Goal: Book appointment/travel/reservation

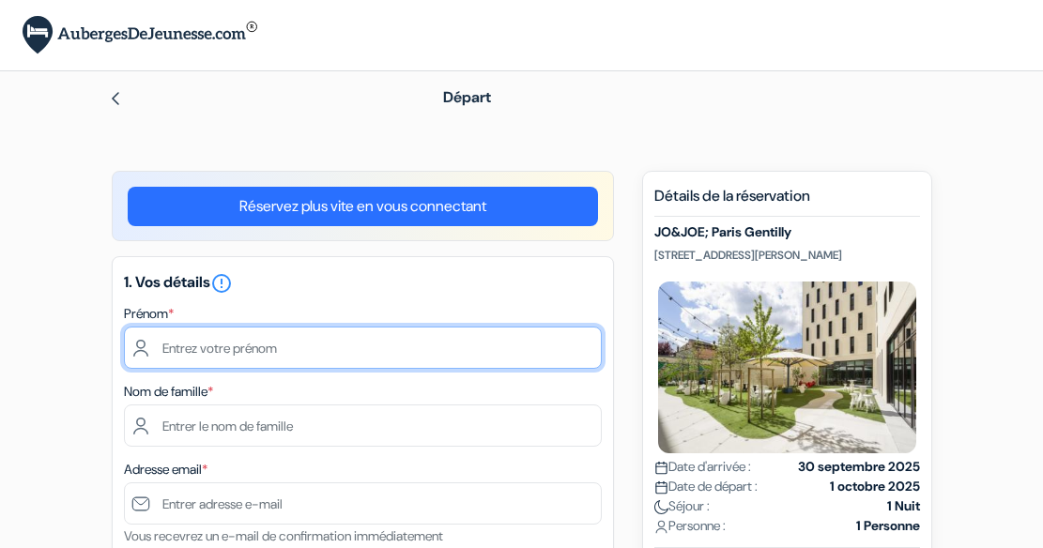
click at [202, 345] on input "text" at bounding box center [363, 348] width 478 height 42
type input "Victoria"
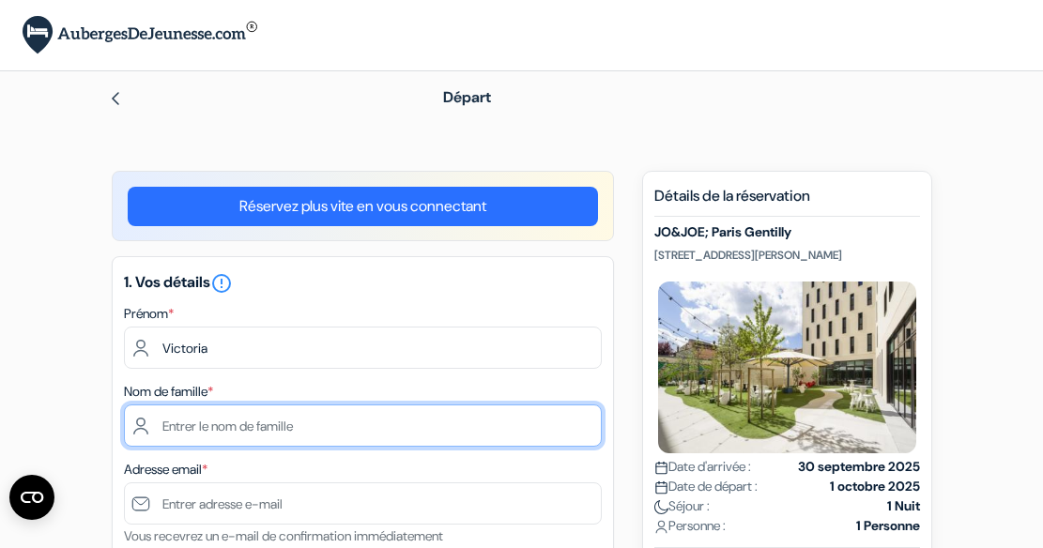
click at [245, 427] on input "text" at bounding box center [363, 426] width 478 height 42
type input "[PERSON_NAME]"
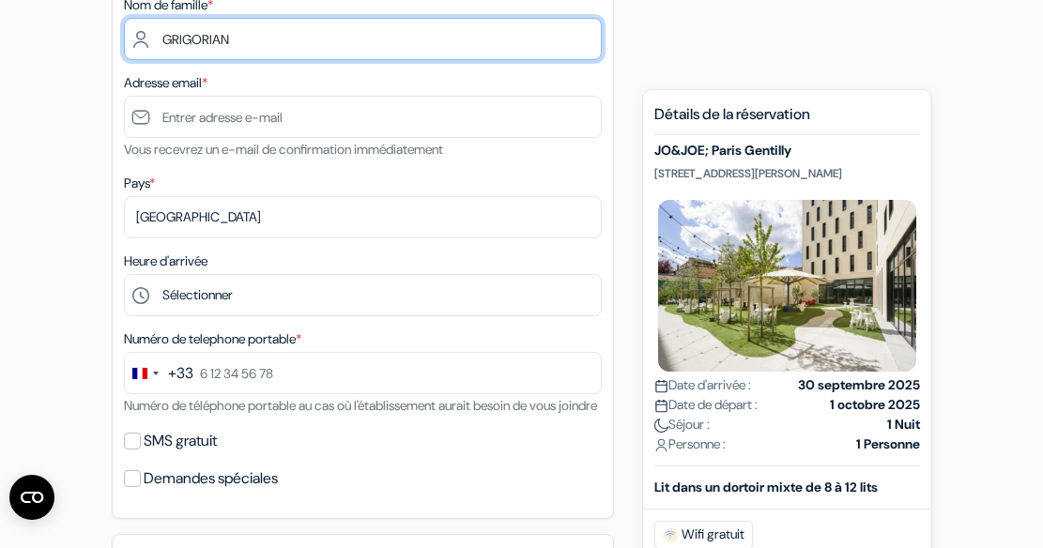
scroll to position [392, 0]
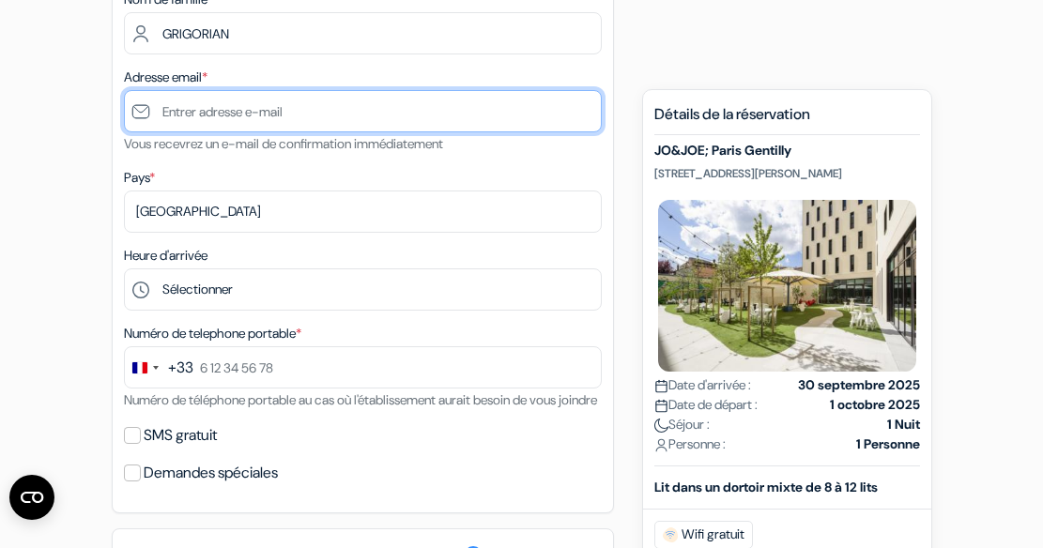
click at [305, 111] on input "text" at bounding box center [363, 111] width 478 height 42
type input "victoriagri@hotmail.com"
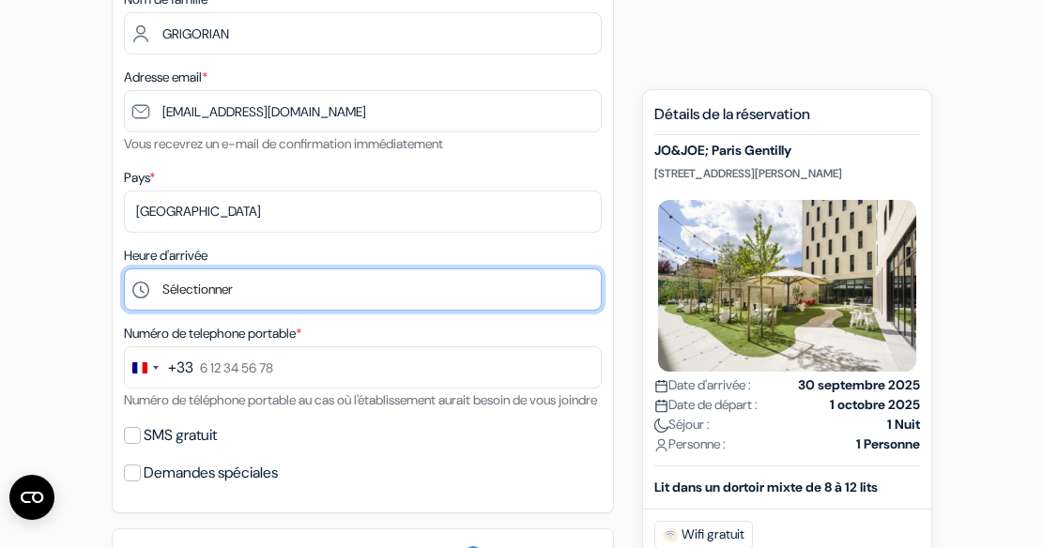
click at [515, 287] on select "Sélectionner 1:00 2:00 3:00 4:00 5:00 6:00 7:00 8:00 9:00 10:00 11:00 12:00 13:…" at bounding box center [363, 289] width 478 height 42
select select "13"
click at [124, 268] on select "Sélectionner 1:00 2:00 3:00 4:00 5:00 6:00 7:00 8:00 9:00 10:00 11:00 12:00 13:…" at bounding box center [363, 289] width 478 height 42
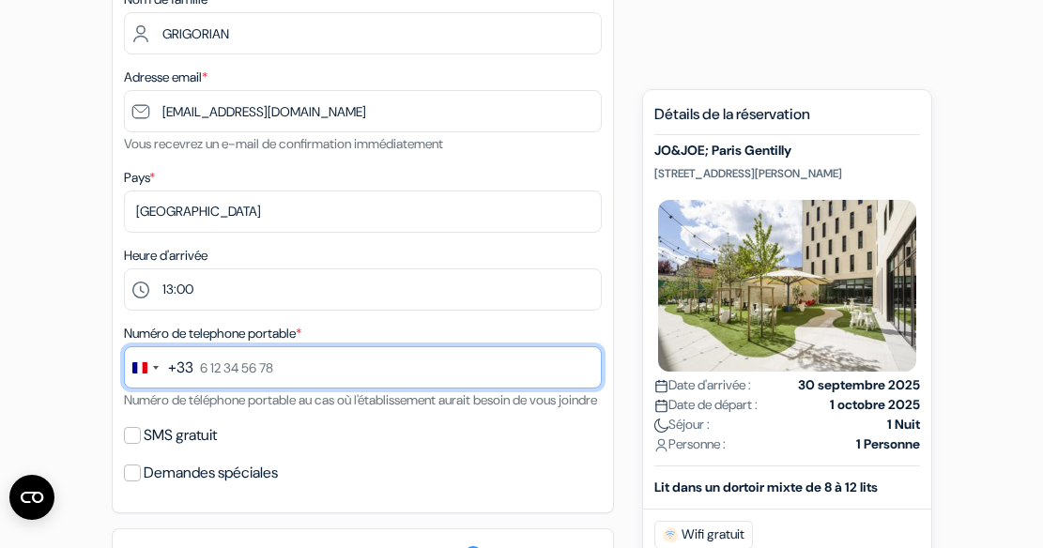
click at [196, 367] on input "text" at bounding box center [363, 367] width 478 height 42
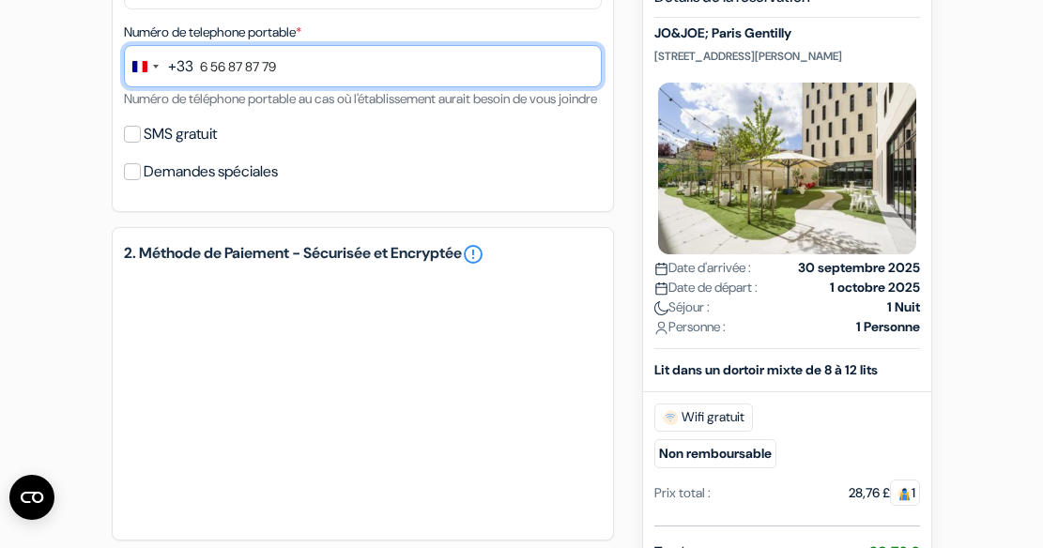
scroll to position [730, 0]
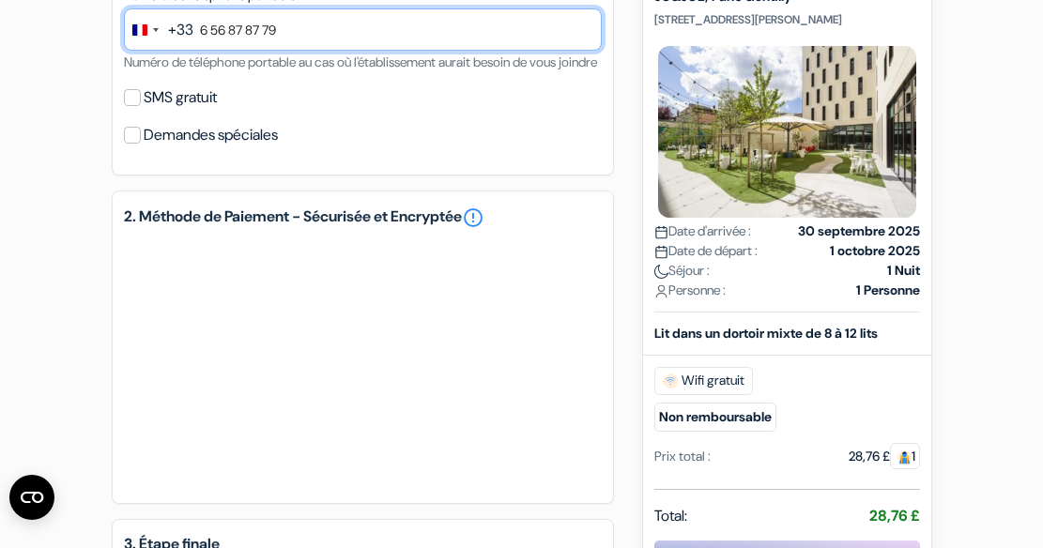
type input "6 56 87 87 79"
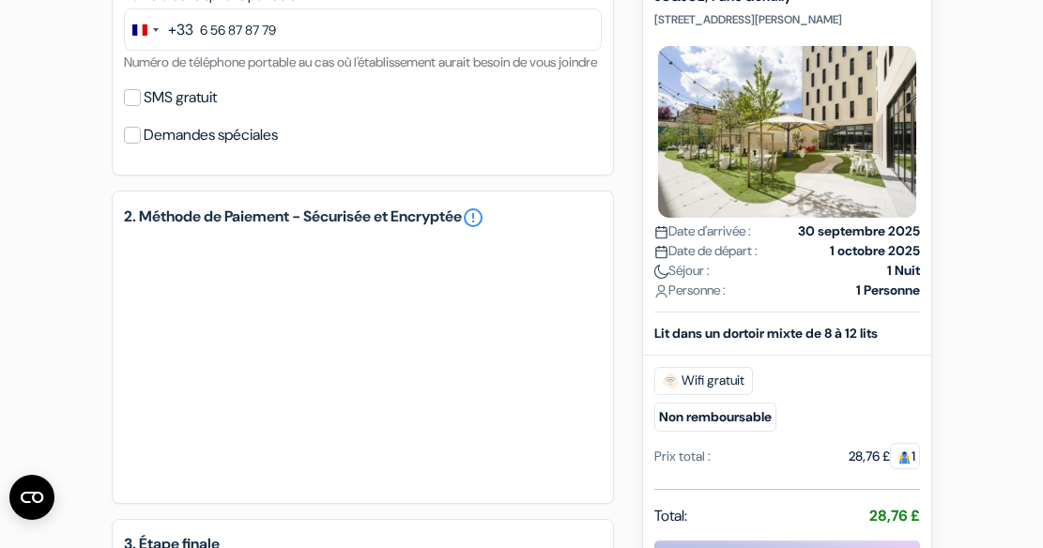
drag, startPoint x: 1042, startPoint y: 289, endPoint x: 1052, endPoint y: 353, distance: 64.7
click at [1042, 353] on html "Langue Fermer Monnaie Fermer" at bounding box center [521, 50] width 1043 height 1561
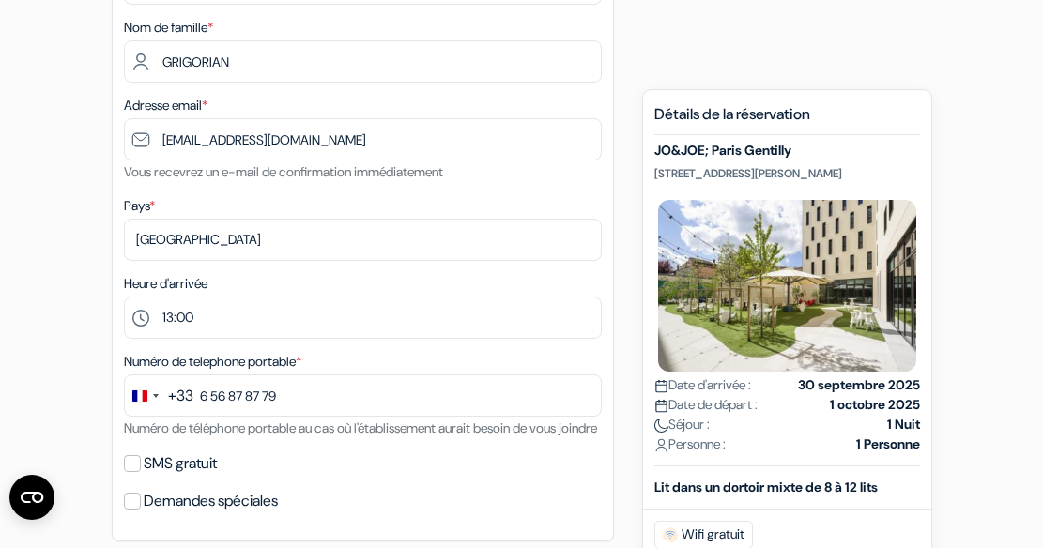
scroll to position [359, 0]
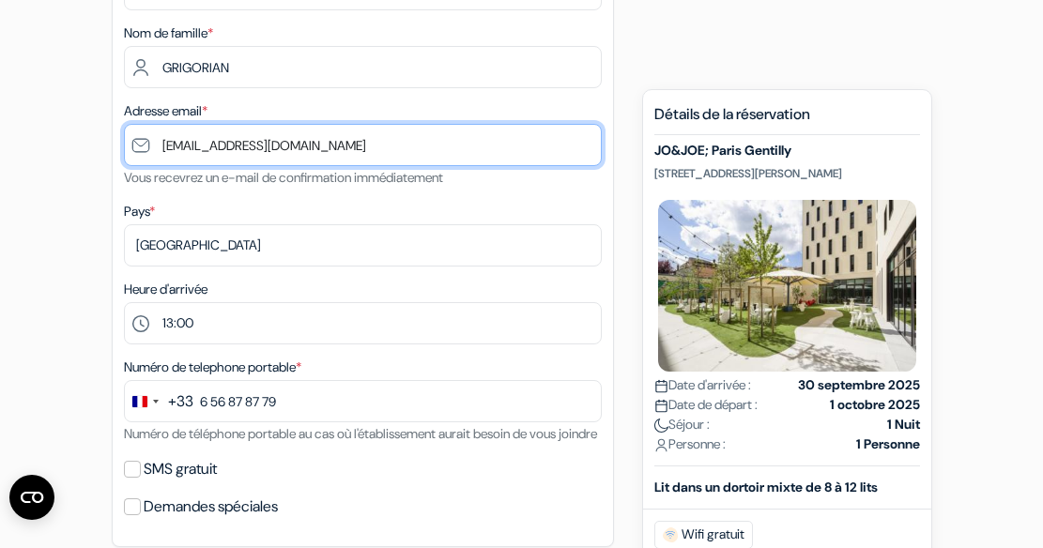
drag, startPoint x: 334, startPoint y: 143, endPoint x: 84, endPoint y: 138, distance: 249.7
click at [84, 138] on div "add_box JO&JOE; Paris Gentilly 89 Rue Paul Vaillant Couturier, 94250 Gentilly, …" at bounding box center [521, 497] width 901 height 1371
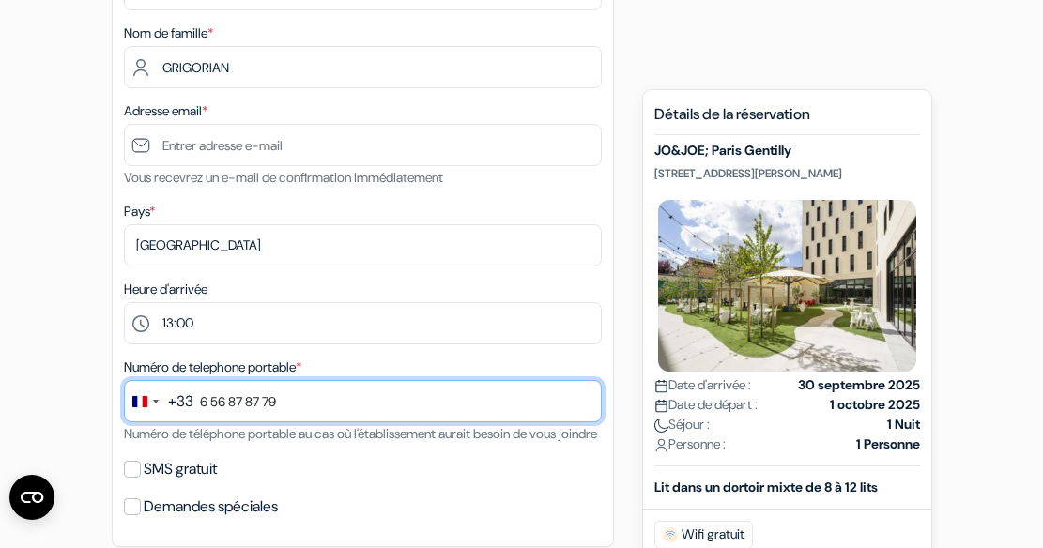
drag, startPoint x: 334, startPoint y: 395, endPoint x: 125, endPoint y: 368, distance: 211.1
click at [125, 368] on div "Numéro de telephone portable * +33 244 results found No results found Afghanist…" at bounding box center [363, 400] width 478 height 89
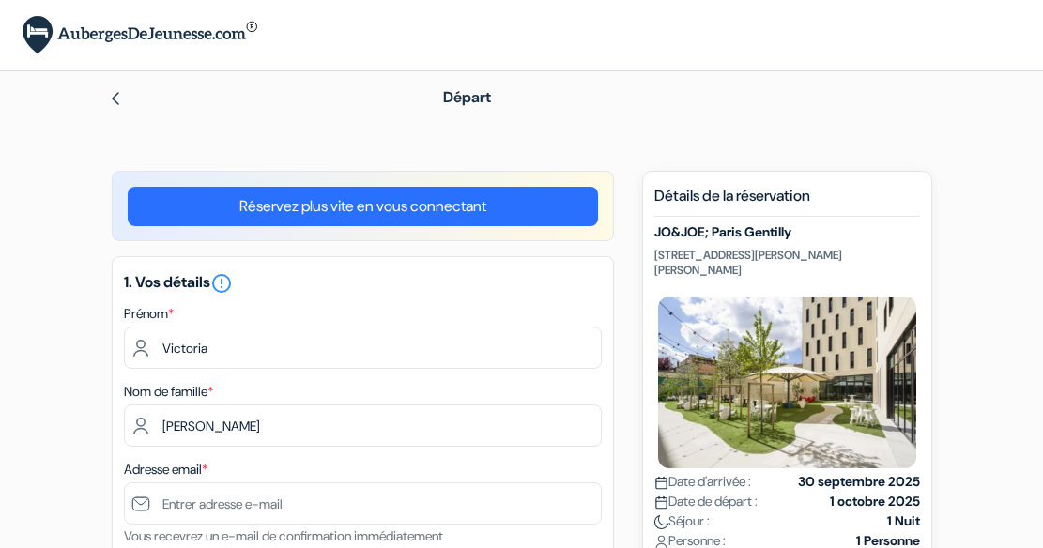
select select "13"
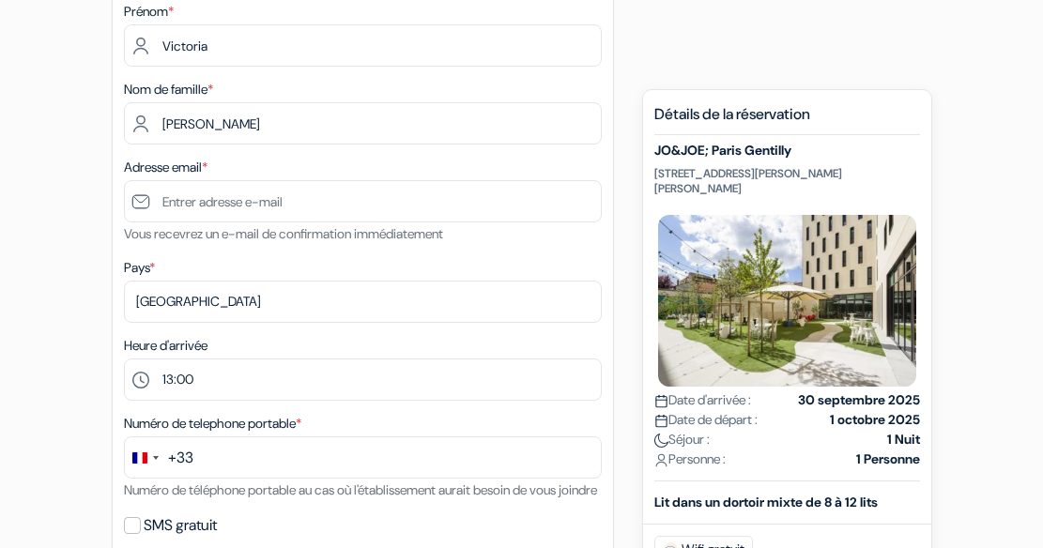
scroll to position [302, 0]
click at [145, 125] on input "[PERSON_NAME]" at bounding box center [363, 123] width 478 height 42
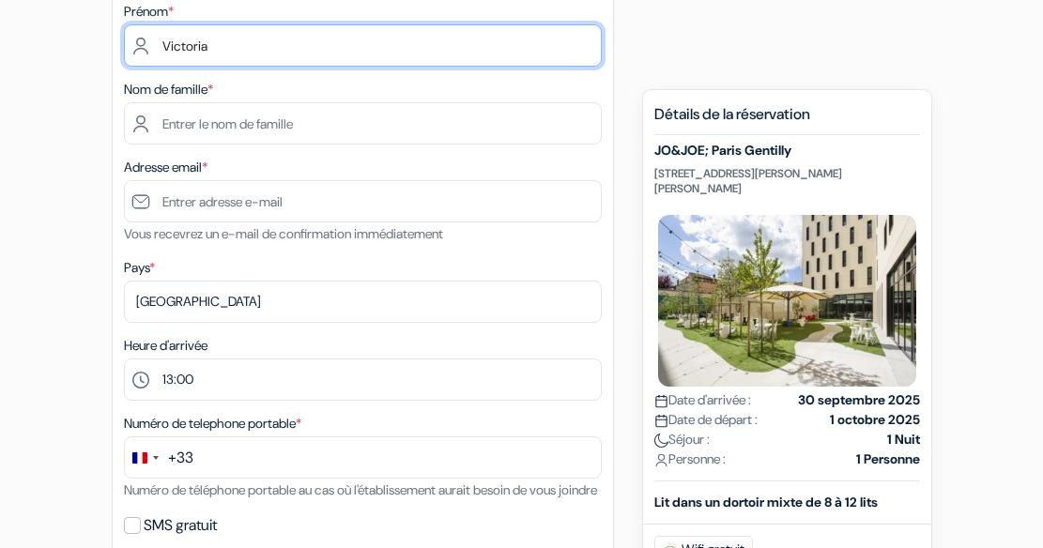
drag, startPoint x: 217, startPoint y: 43, endPoint x: 148, endPoint y: 47, distance: 68.6
click at [148, 47] on input "Victoria" at bounding box center [363, 45] width 478 height 42
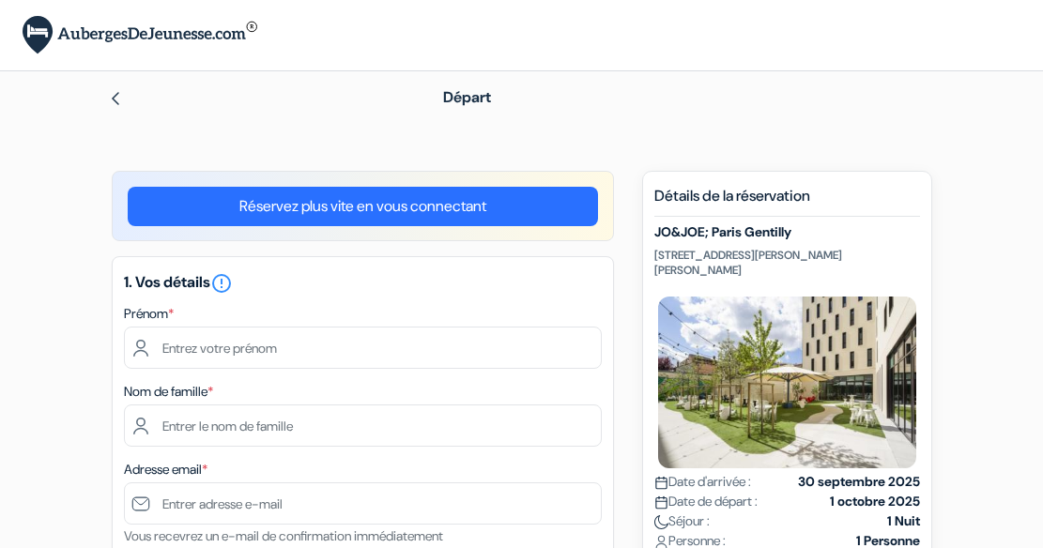
select select "13"
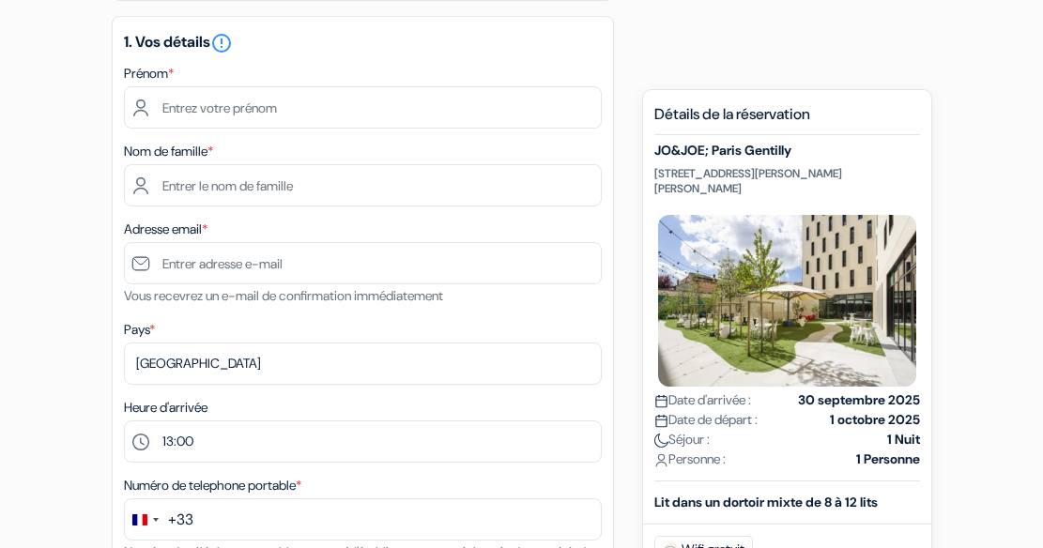
scroll to position [240, 0]
